Goal: Communication & Community: Answer question/provide support

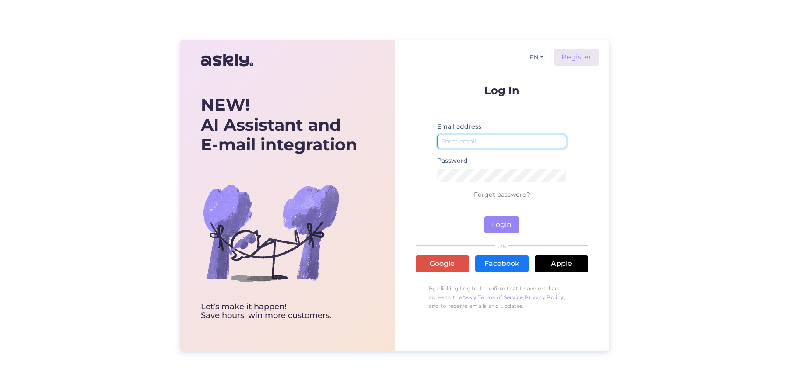
type input "[PERSON_NAME][EMAIL_ADDRESS][DOMAIN_NAME]"
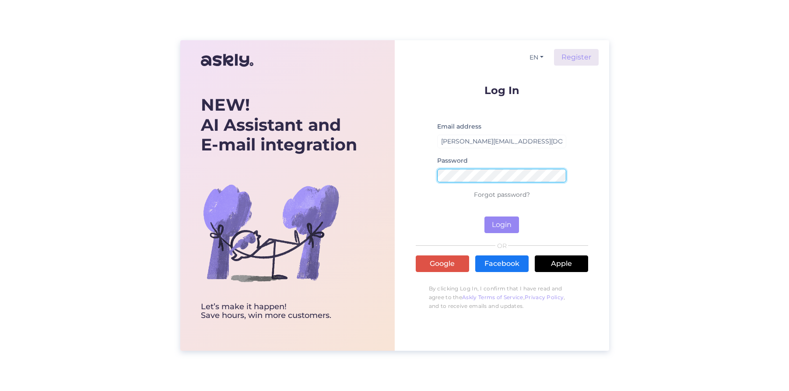
click at [502, 225] on button "Login" at bounding box center [502, 225] width 35 height 17
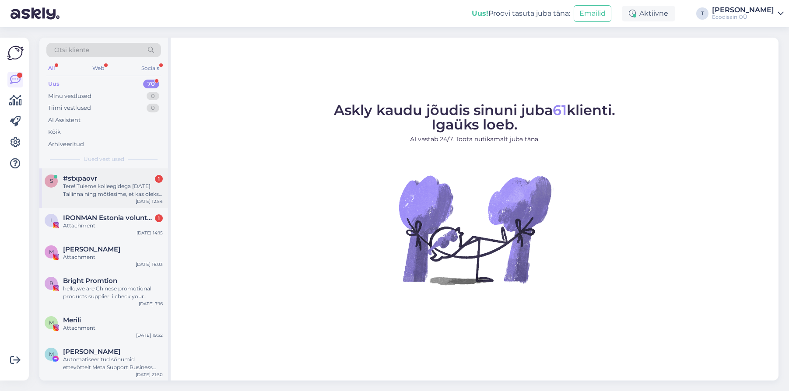
click at [86, 183] on div "Tere! Tuleme kolleegidega [DATE] Tallinna ning mõtlesime, et kas oleks võimalik…" at bounding box center [113, 191] width 100 height 16
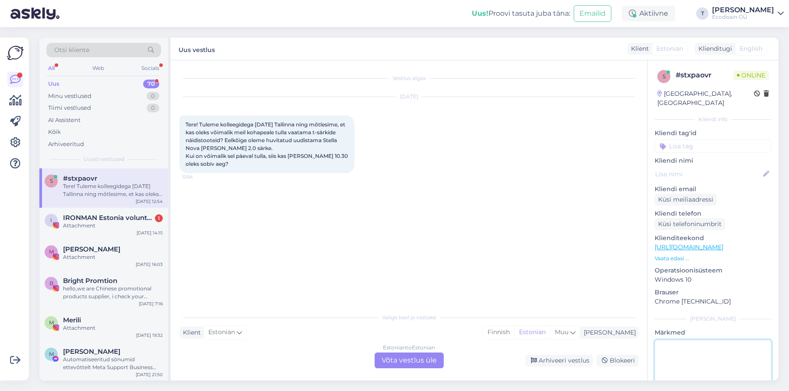
click at [697, 343] on textarea at bounding box center [713, 379] width 117 height 79
click at [403, 363] on div "Estonian to Estonian Võta vestlus üle" at bounding box center [409, 361] width 69 height 16
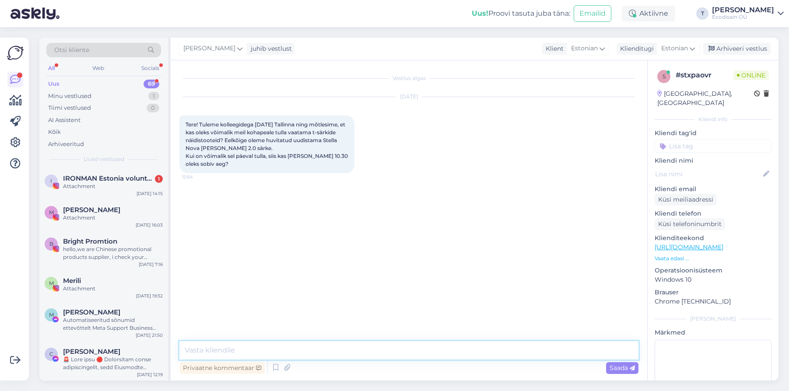
click at [242, 355] on textarea at bounding box center [409, 350] width 459 height 18
click at [283, 352] on textarea "Tere! Jah, ikka on võimalik :) [PERSON_NAME] nimele ma kohtumise kirja panen? :)" at bounding box center [409, 350] width 459 height 18
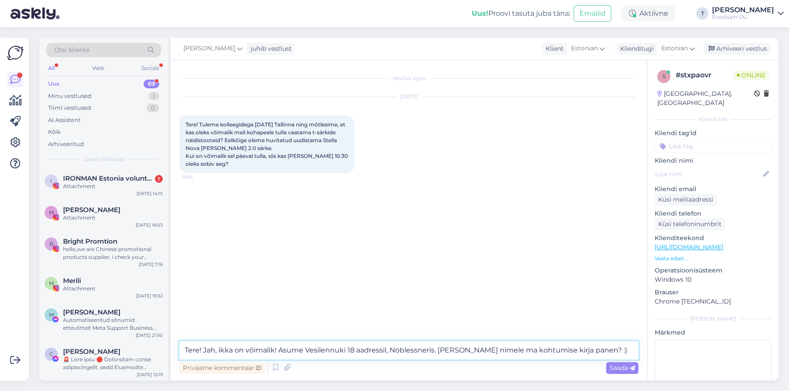
type textarea "Tere! Jah, ikka on võimalik! Asume Vesilennuki 18 aadressil, Noblessneris. [PER…"
click at [663, 255] on p "Vaata edasi ..." at bounding box center [713, 259] width 117 height 8
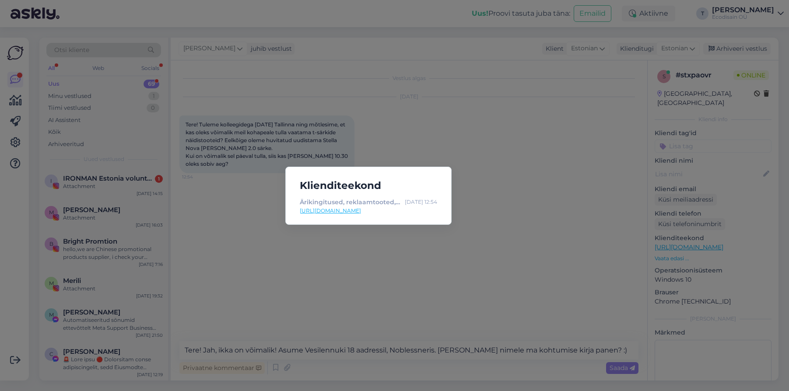
drag, startPoint x: 436, startPoint y: 184, endPoint x: 447, endPoint y: 192, distance: 13.7
click at [436, 184] on h5 "Klienditeekond" at bounding box center [368, 186] width 151 height 16
click at [558, 278] on div "Klienditeekond Ärikingitused, reklaamtooted, trükiteenused - Võta meiega ühendu…" at bounding box center [394, 195] width 789 height 391
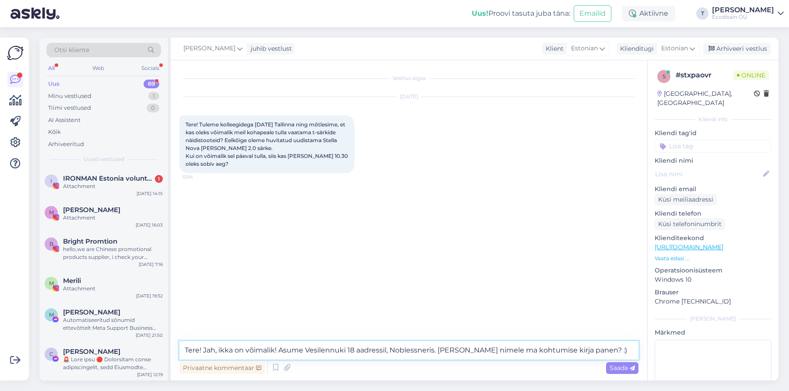
click at [597, 352] on textarea "Tere! Jah, ikka on võimalik! Asume Vesilennuki 18 aadressil, Noblessneris. [PER…" at bounding box center [409, 350] width 459 height 18
click at [622, 368] on span "Saada" at bounding box center [622, 368] width 25 height 8
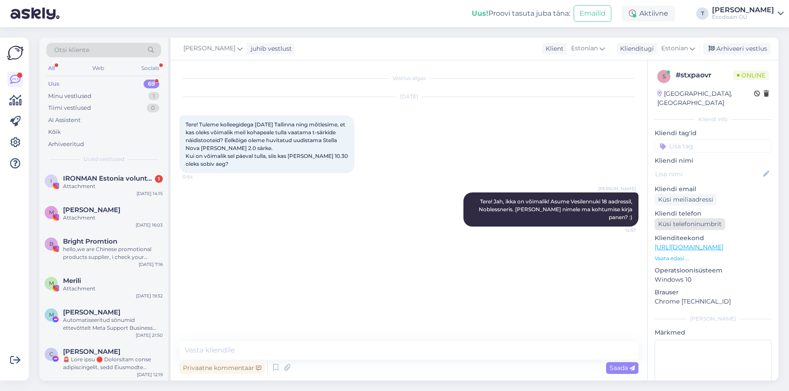
click at [708, 218] on div "Küsi telefoninumbrit" at bounding box center [690, 224] width 70 height 12
click at [701, 194] on div "Küsi meiliaadressi" at bounding box center [686, 200] width 62 height 12
click at [83, 85] on div "Uus 69" at bounding box center [103, 84] width 115 height 12
click at [75, 94] on div "Minu vestlused" at bounding box center [69, 96] width 43 height 9
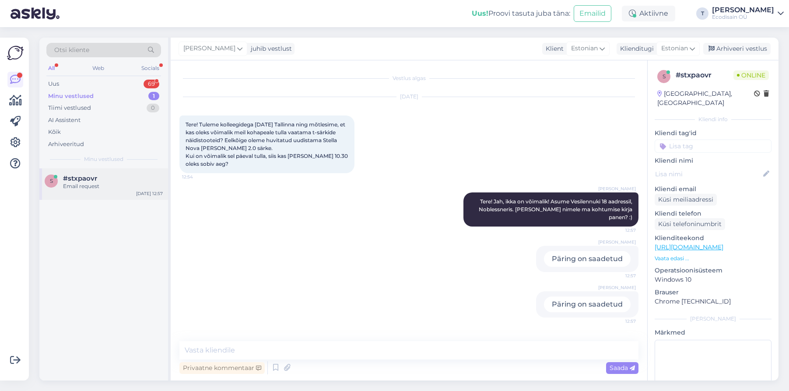
click at [70, 183] on div "Email request" at bounding box center [113, 187] width 100 height 8
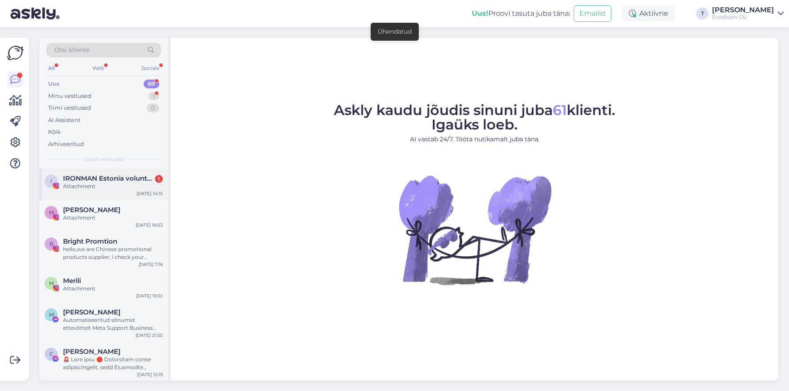
click at [107, 183] on div "Attachment" at bounding box center [113, 187] width 100 height 8
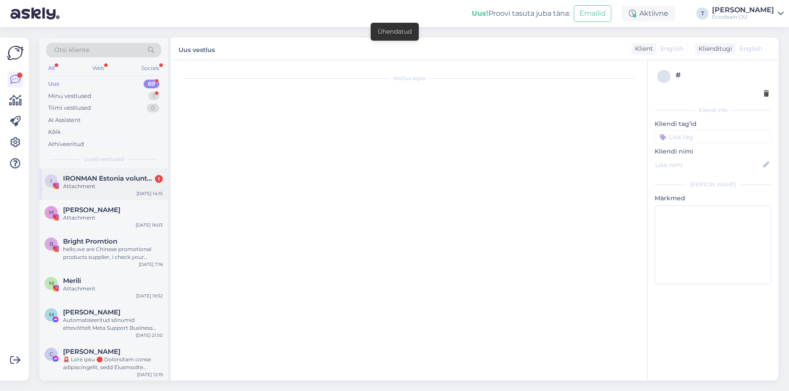
scroll to position [100, 0]
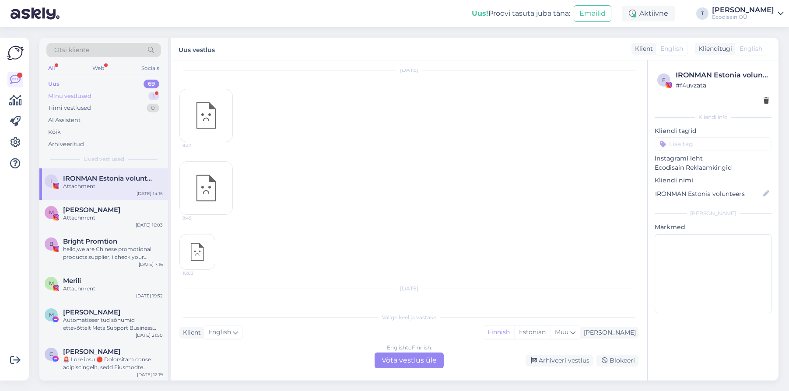
click at [108, 91] on div "Minu vestlused 1" at bounding box center [103, 96] width 115 height 12
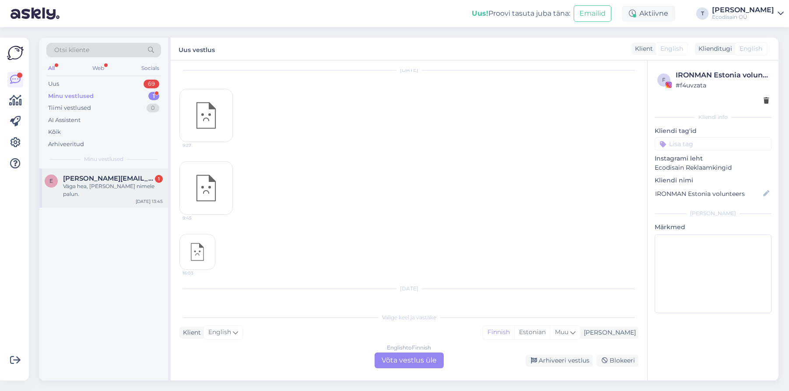
click at [80, 195] on div "Väga hea, [PERSON_NAME] nimele palun." at bounding box center [113, 191] width 100 height 16
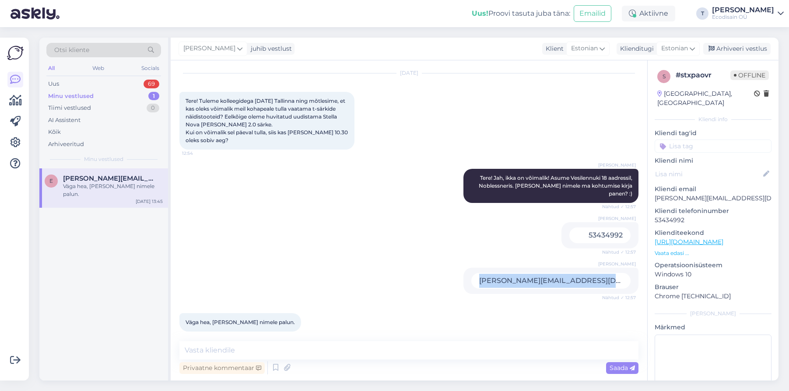
drag, startPoint x: 623, startPoint y: 274, endPoint x: 476, endPoint y: 273, distance: 146.2
click at [476, 273] on div "Teele [EMAIL_ADDRESS][DOMAIN_NAME] Nähtud ✓ 12:57" at bounding box center [551, 281] width 175 height 26
copy div "[PERSON_NAME][EMAIL_ADDRESS][DOMAIN_NAME]"
click at [265, 352] on textarea at bounding box center [409, 350] width 459 height 18
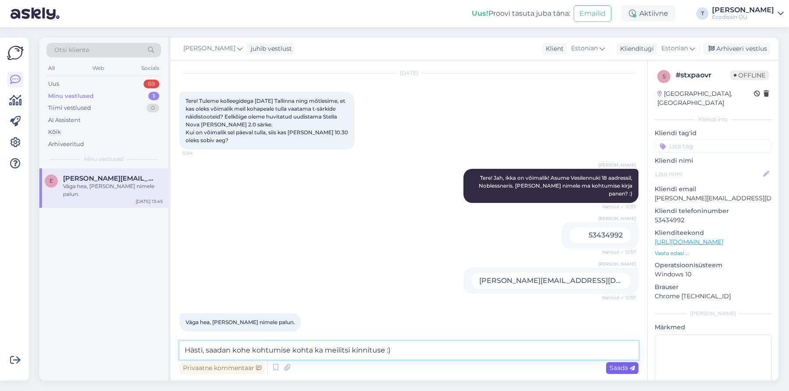
type textarea "Hästi, saadan kohe kohtumise kohta ka meilitsi kinnituse :)"
click at [614, 368] on span "Saada" at bounding box center [622, 368] width 25 height 8
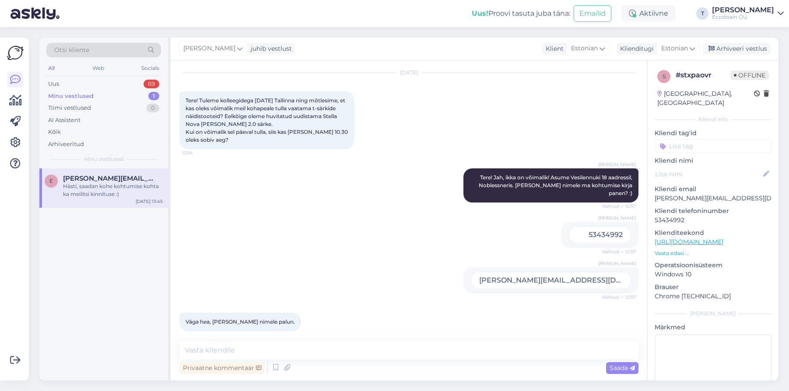
scroll to position [25, 0]
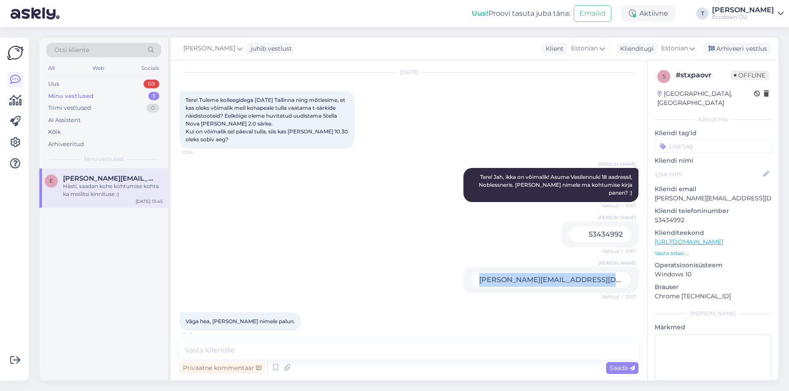
drag, startPoint x: 623, startPoint y: 272, endPoint x: 481, endPoint y: 268, distance: 141.5
click at [481, 272] on div "[PERSON_NAME][EMAIL_ADDRESS][DOMAIN_NAME]" at bounding box center [551, 280] width 159 height 16
copy div "[PERSON_NAME][EMAIL_ADDRESS][DOMAIN_NAME]"
click at [370, 162] on div "[PERSON_NAME] Tere! Jah, ikka on võimalik! Asume Vesilennuki 18 aadressil, Nobl…" at bounding box center [409, 184] width 459 height 53
